Goal: Task Accomplishment & Management: Manage account settings

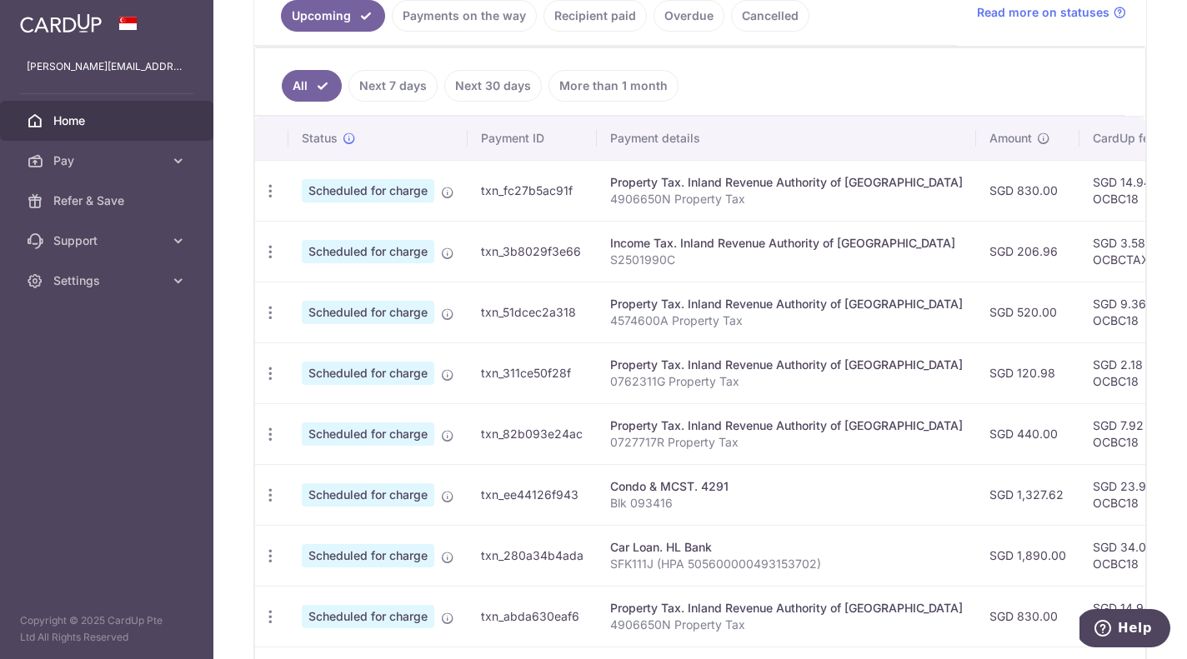
scroll to position [374, 0]
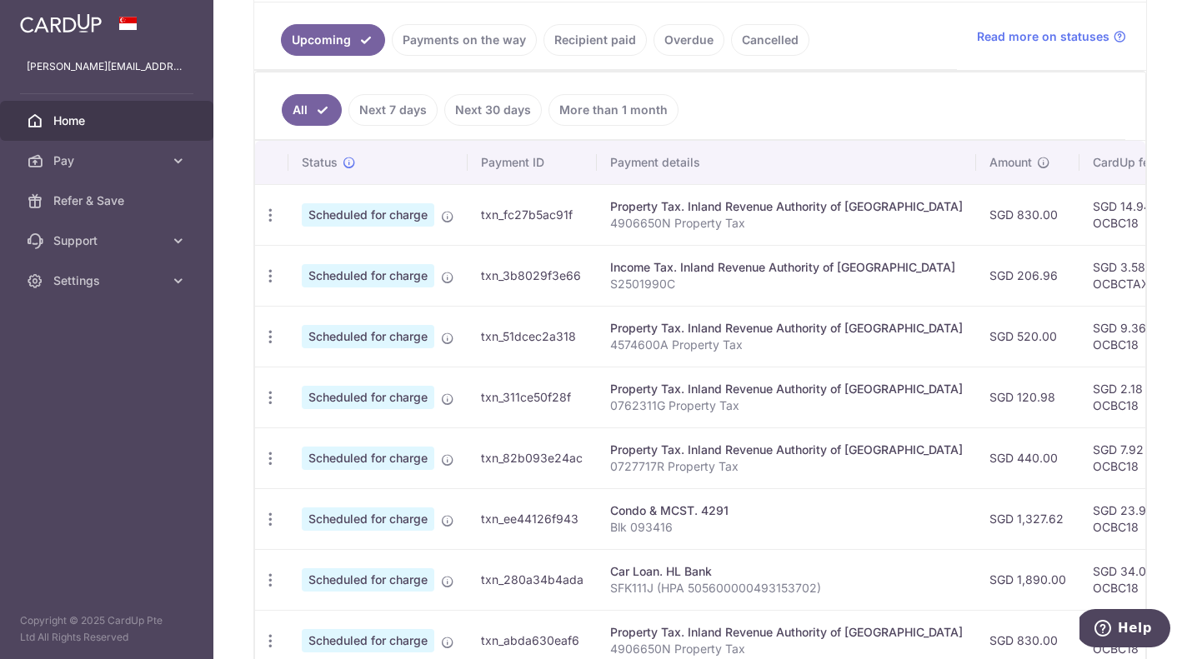
click at [491, 39] on link "Payments on the way" at bounding box center [464, 40] width 145 height 32
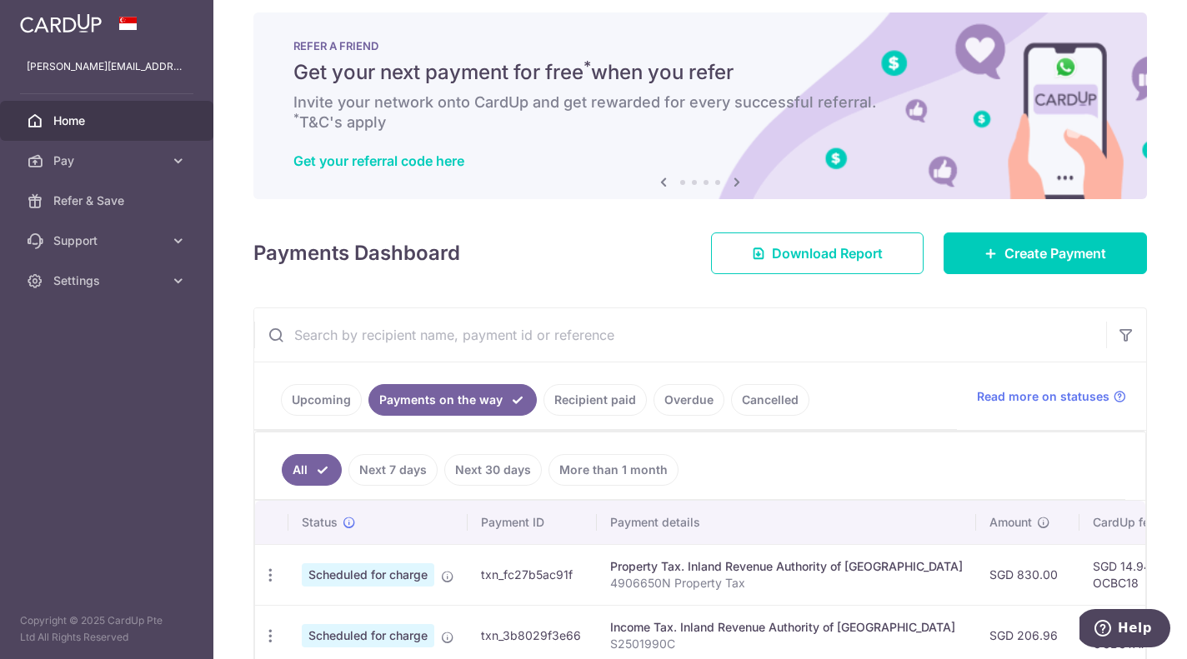
scroll to position [0, 0]
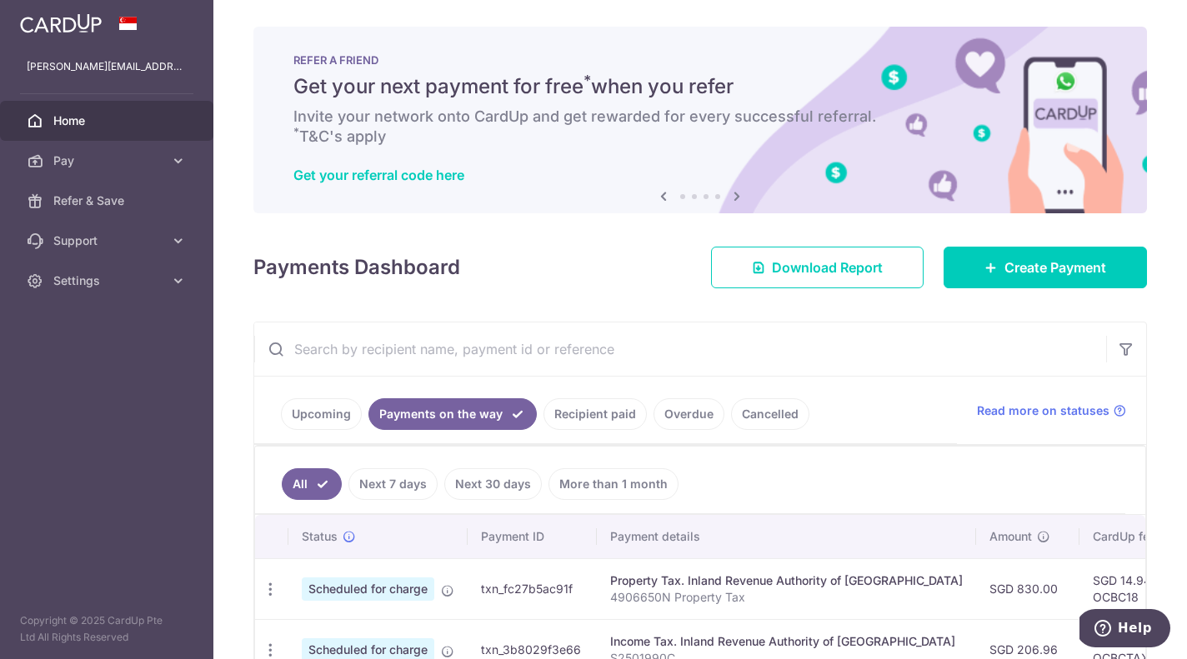
click at [599, 414] on link "Recipient paid" at bounding box center [595, 415] width 103 height 32
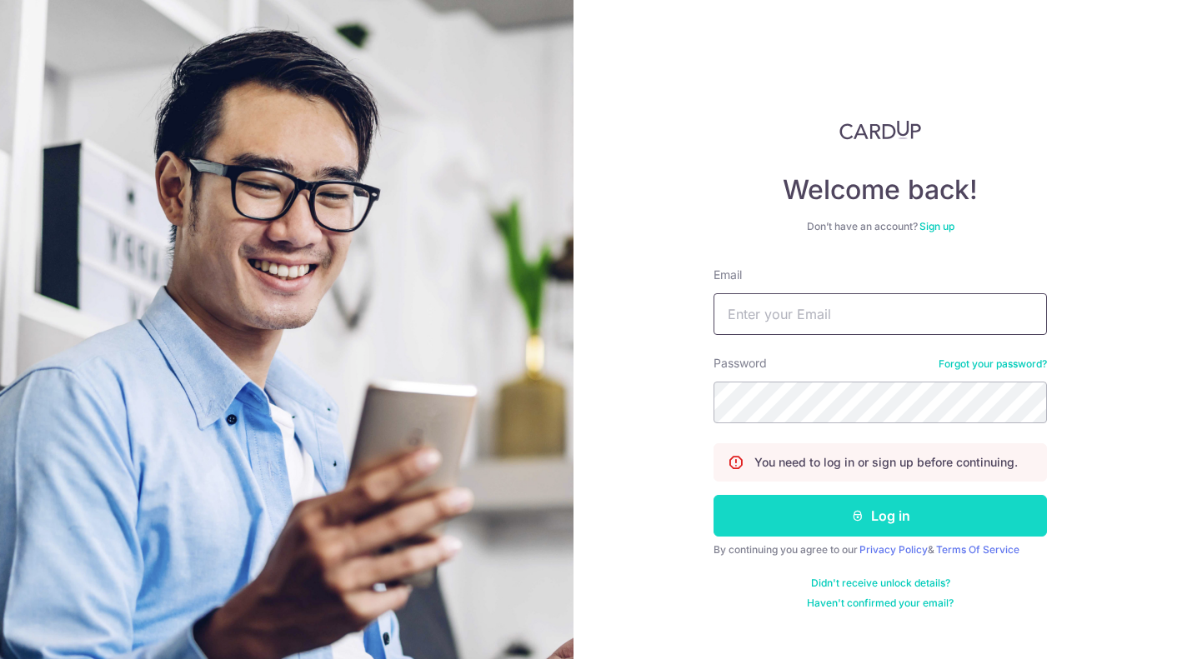
type input "[PERSON_NAME][EMAIL_ADDRESS][DOMAIN_NAME]"
click at [890, 517] on button "Log in" at bounding box center [880, 516] width 333 height 42
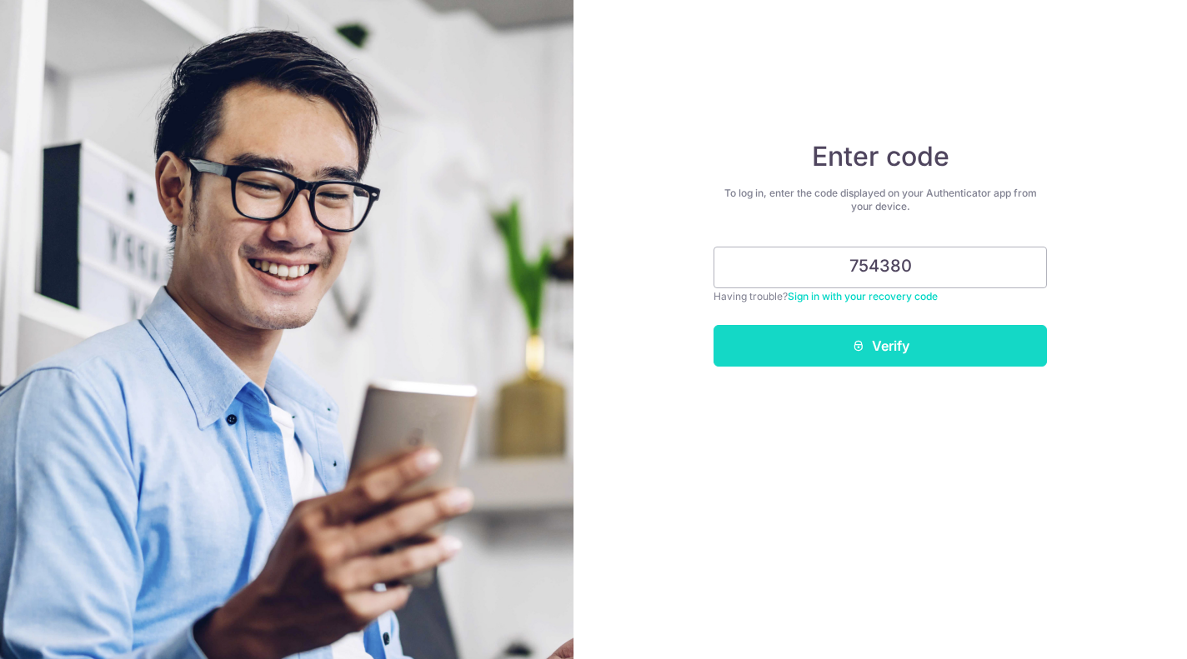
type input "754380"
click at [880, 342] on button "Verify" at bounding box center [880, 346] width 333 height 42
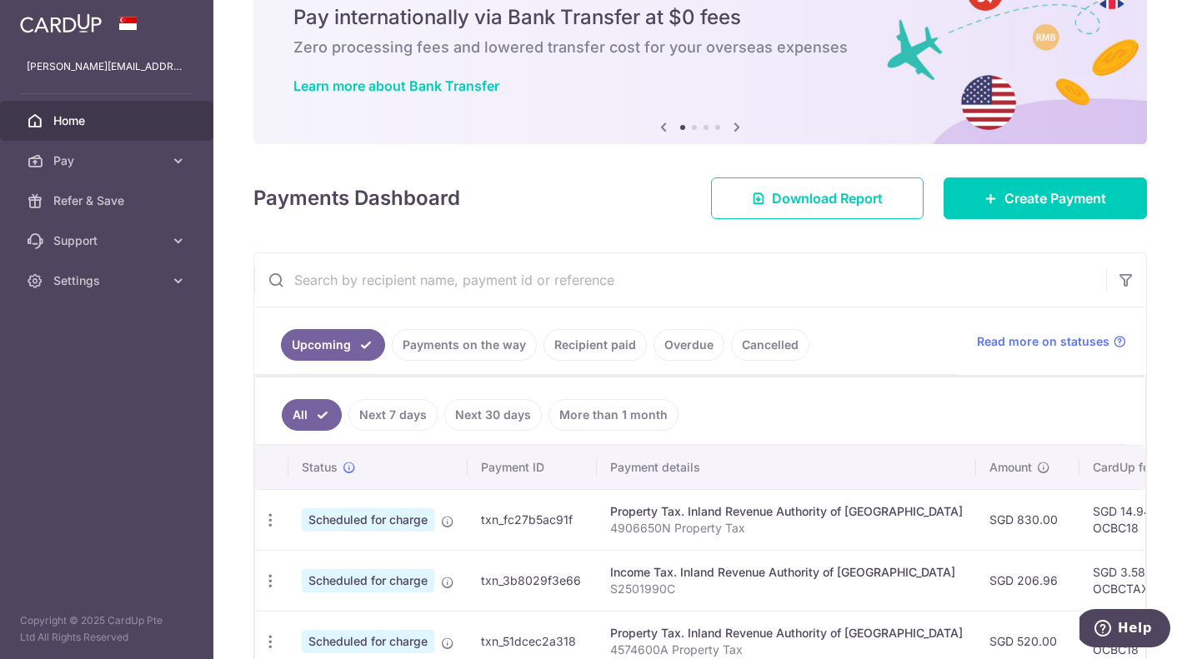
scroll to position [90, 0]
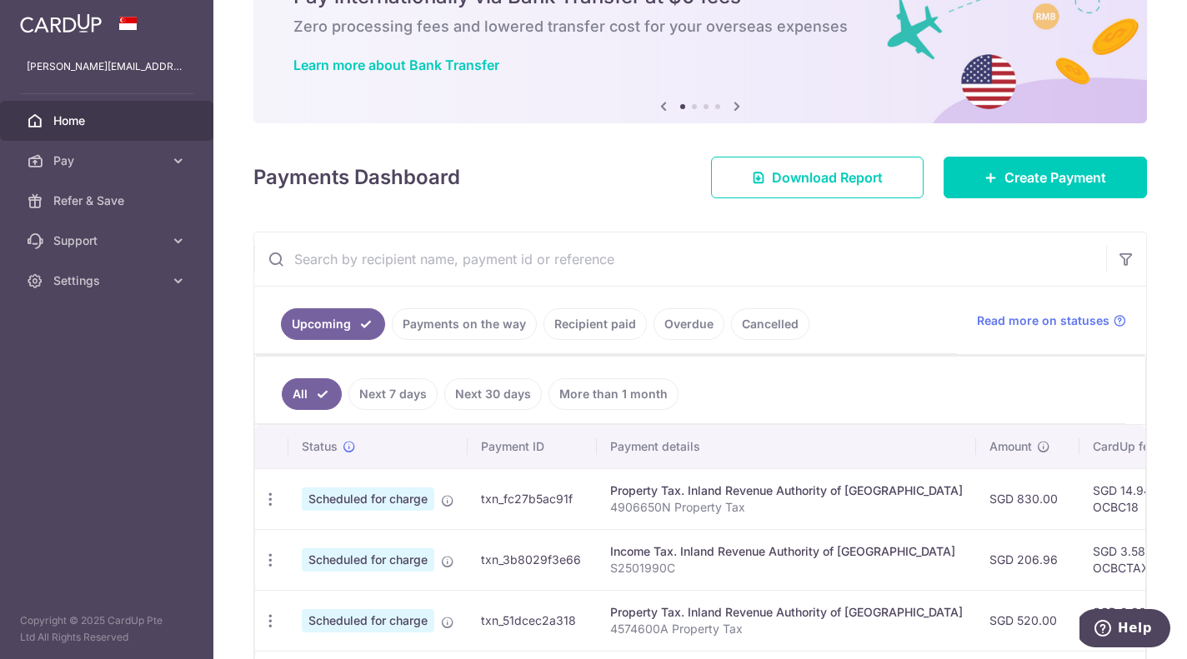
click at [588, 321] on link "Recipient paid" at bounding box center [595, 324] width 103 height 32
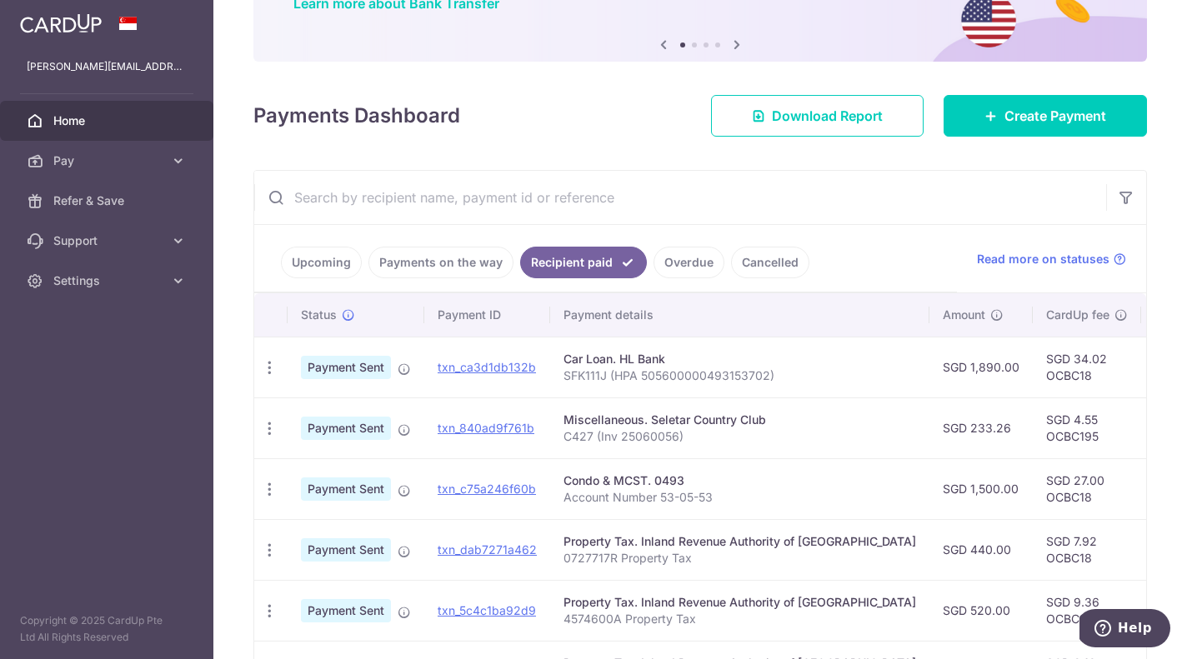
scroll to position [148, 0]
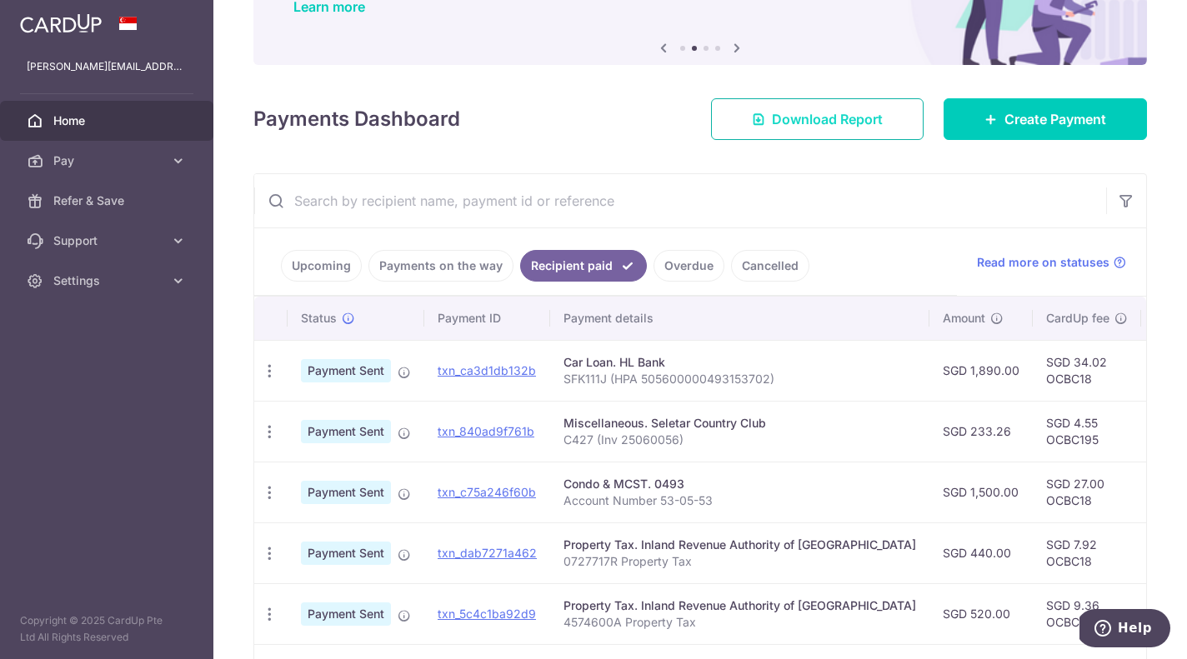
click at [751, 112] on link "Download Report" at bounding box center [817, 119] width 213 height 42
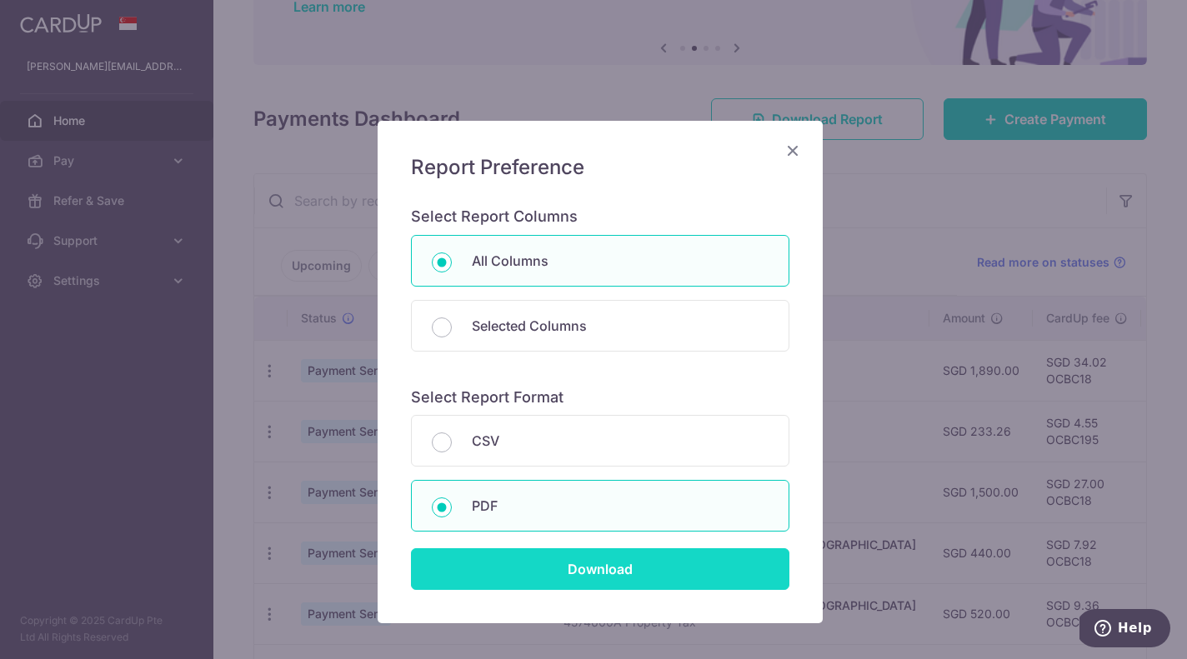
click at [619, 569] on input "Download" at bounding box center [600, 570] width 379 height 42
